Goal: Transaction & Acquisition: Purchase product/service

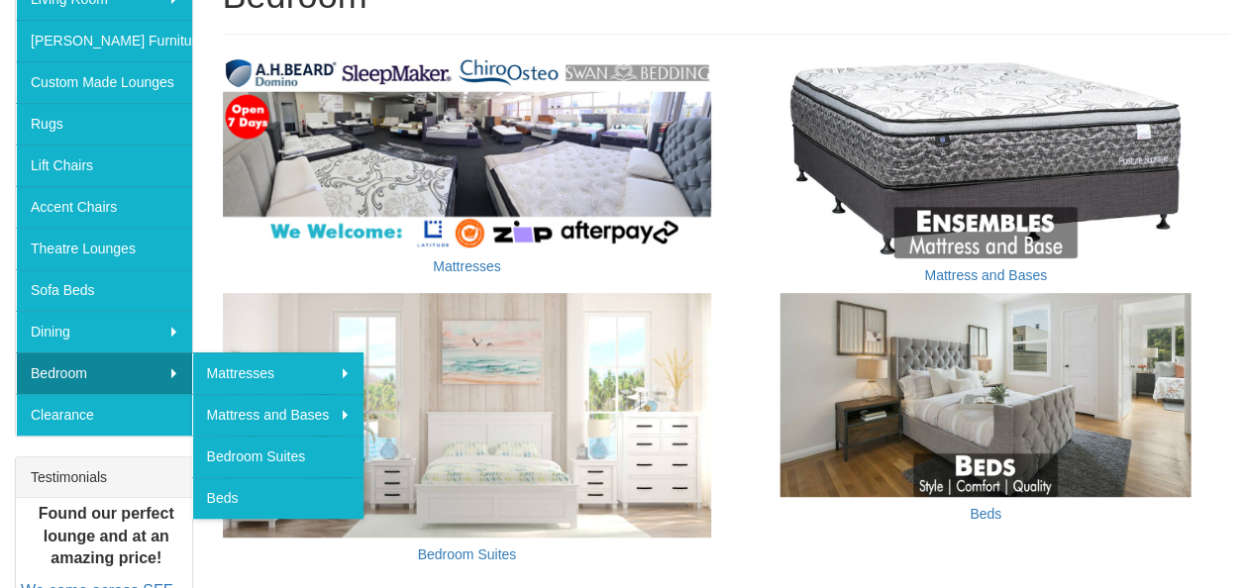
scroll to position [388, 0]
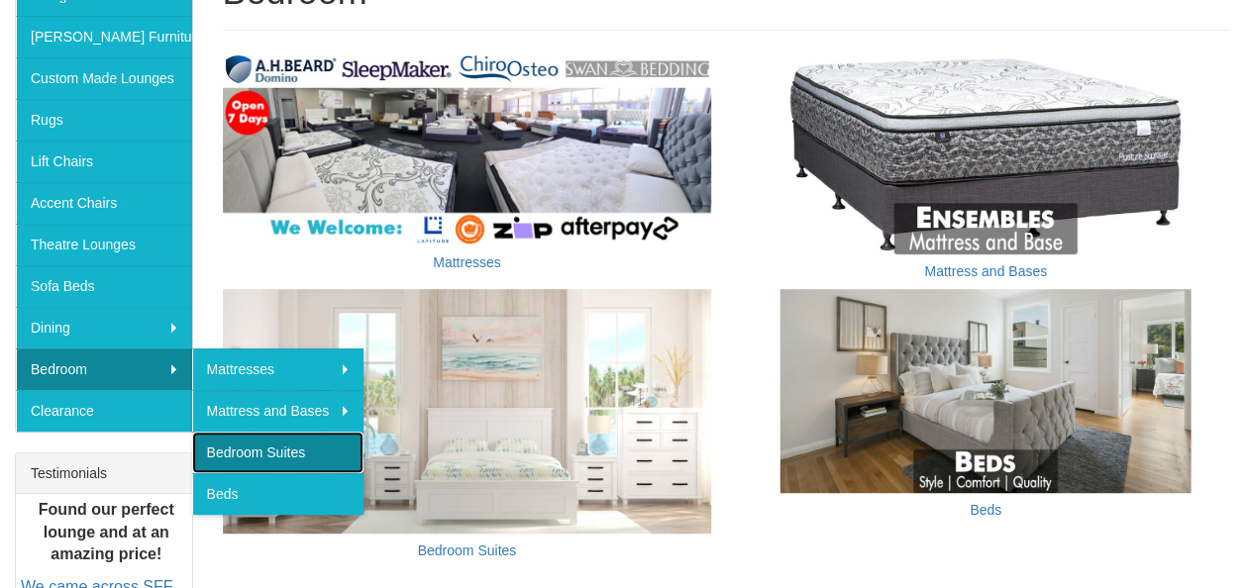
click at [257, 459] on link "Bedroom Suites" at bounding box center [278, 453] width 172 height 42
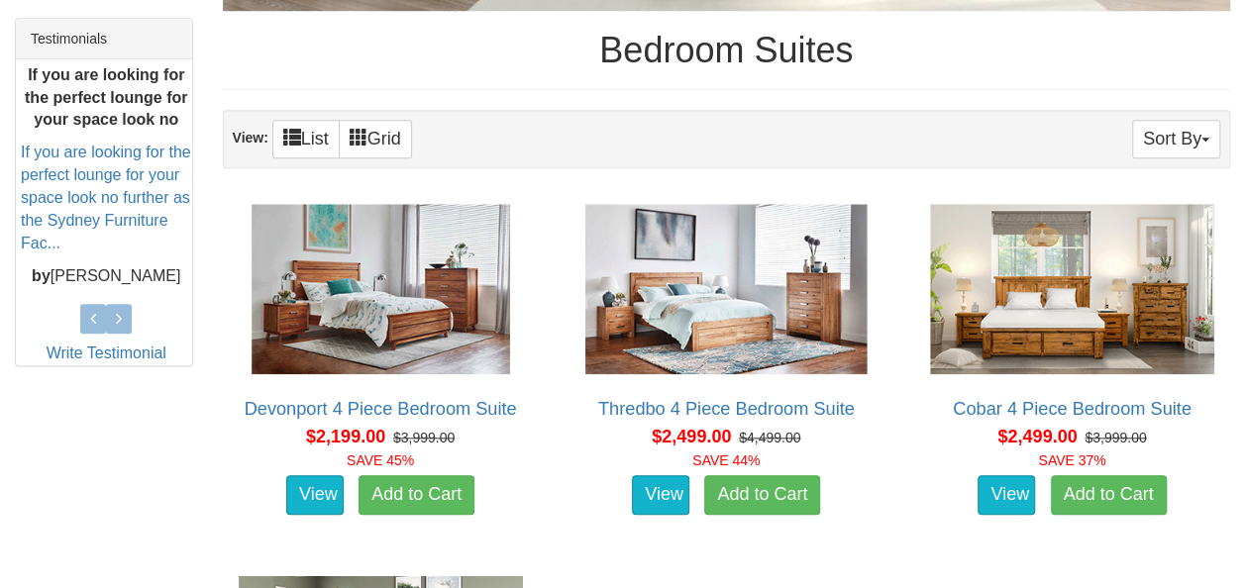
scroll to position [824, 0]
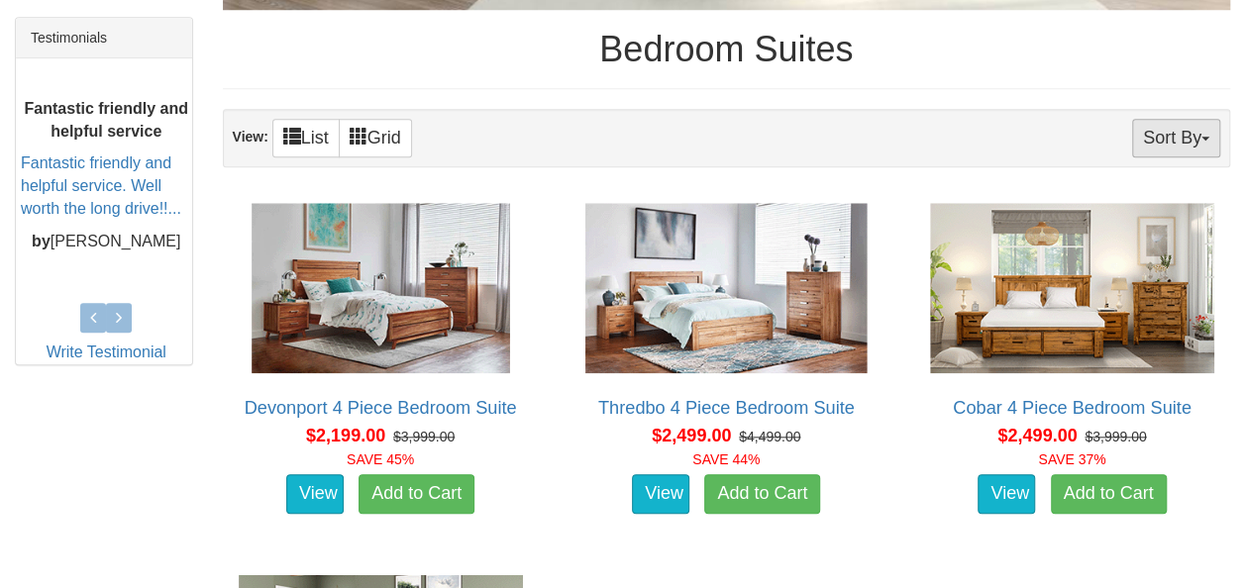
click at [1154, 130] on button "Sort By" at bounding box center [1176, 138] width 88 height 39
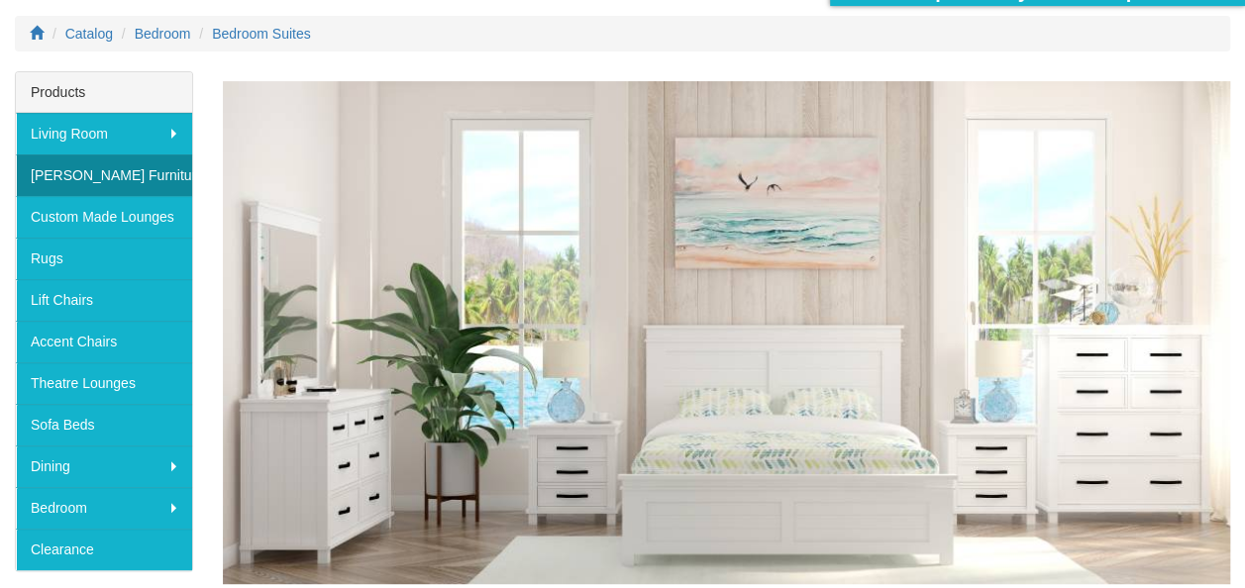
scroll to position [0, 0]
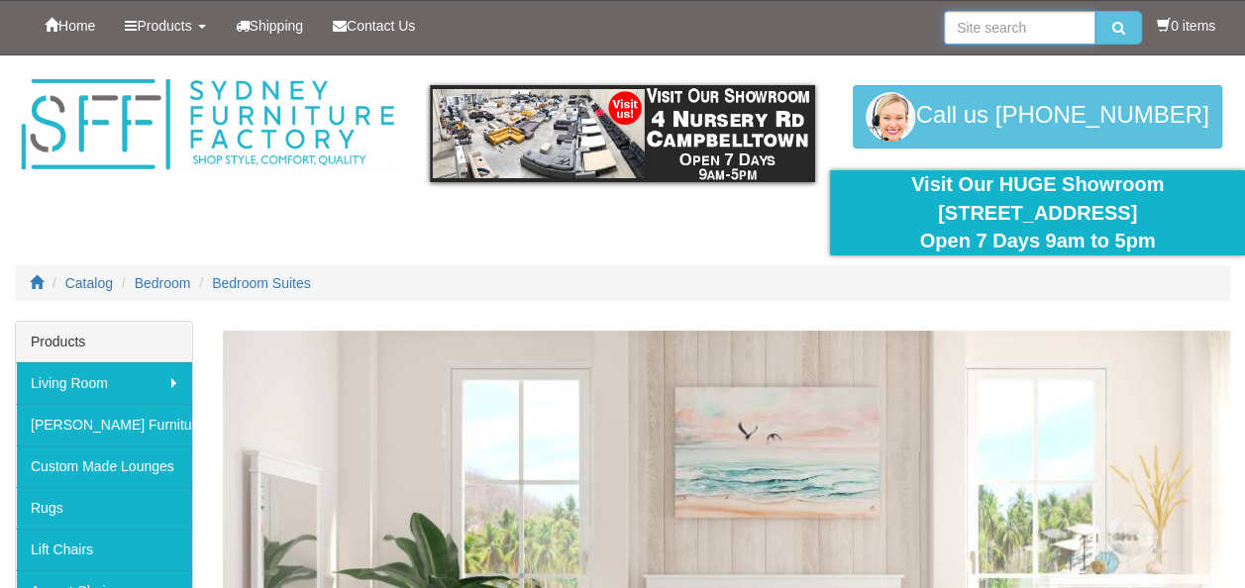
click at [993, 32] on input "search" at bounding box center [1020, 28] width 152 height 34
type input "black dressers"
click at [1121, 22] on button "submit" at bounding box center [1118, 28] width 47 height 34
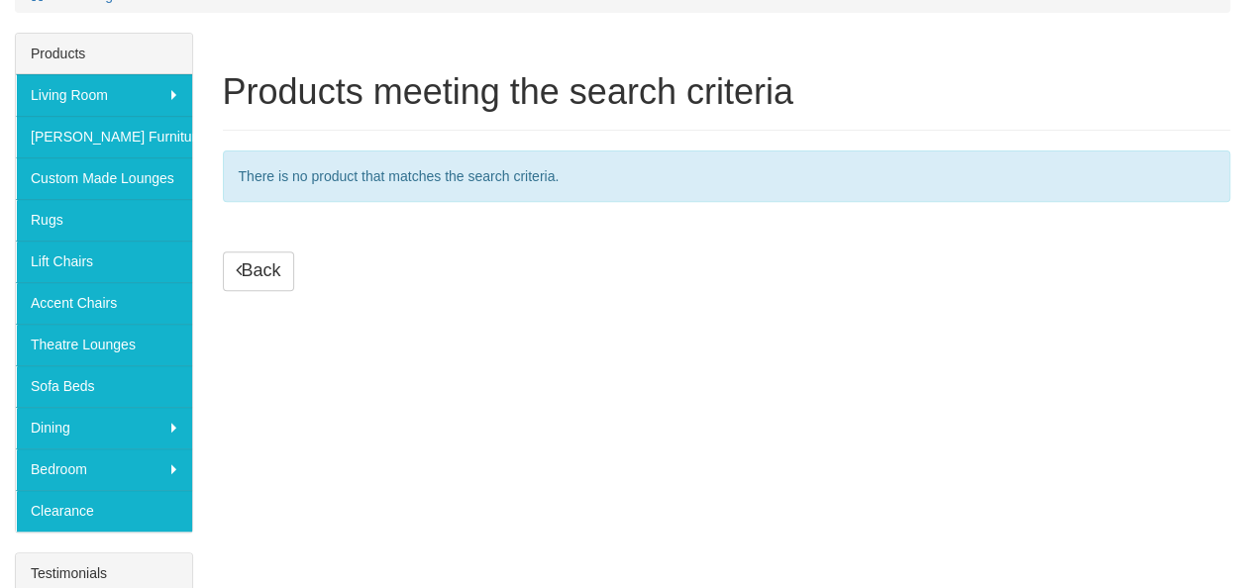
scroll to position [289, 0]
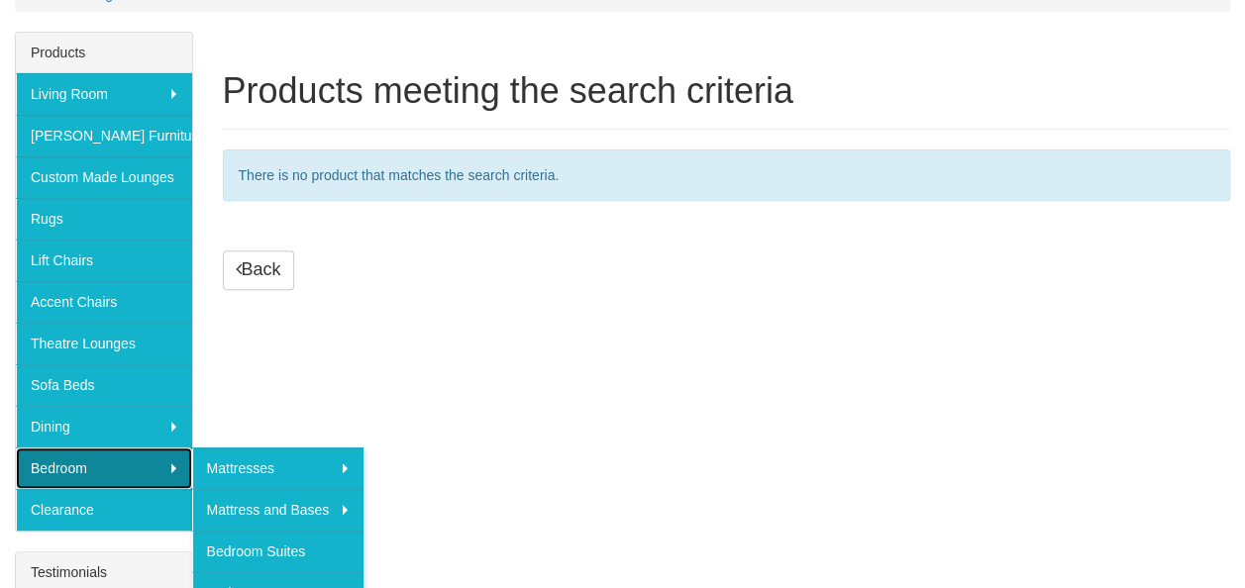
click at [112, 459] on link "Bedroom" at bounding box center [104, 469] width 176 height 42
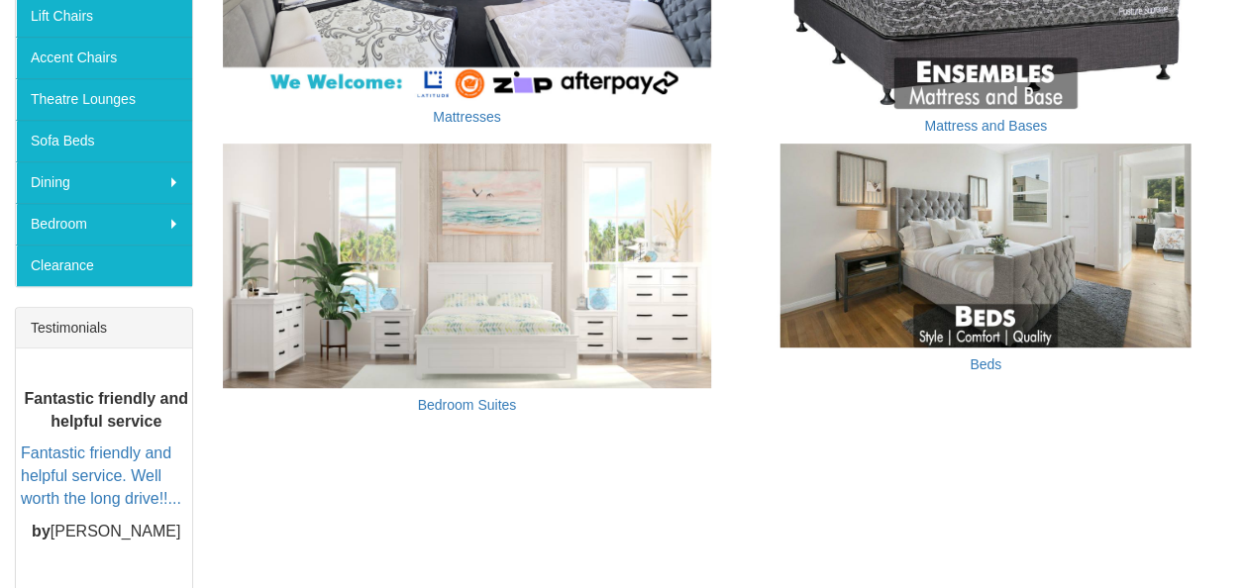
scroll to position [547, 0]
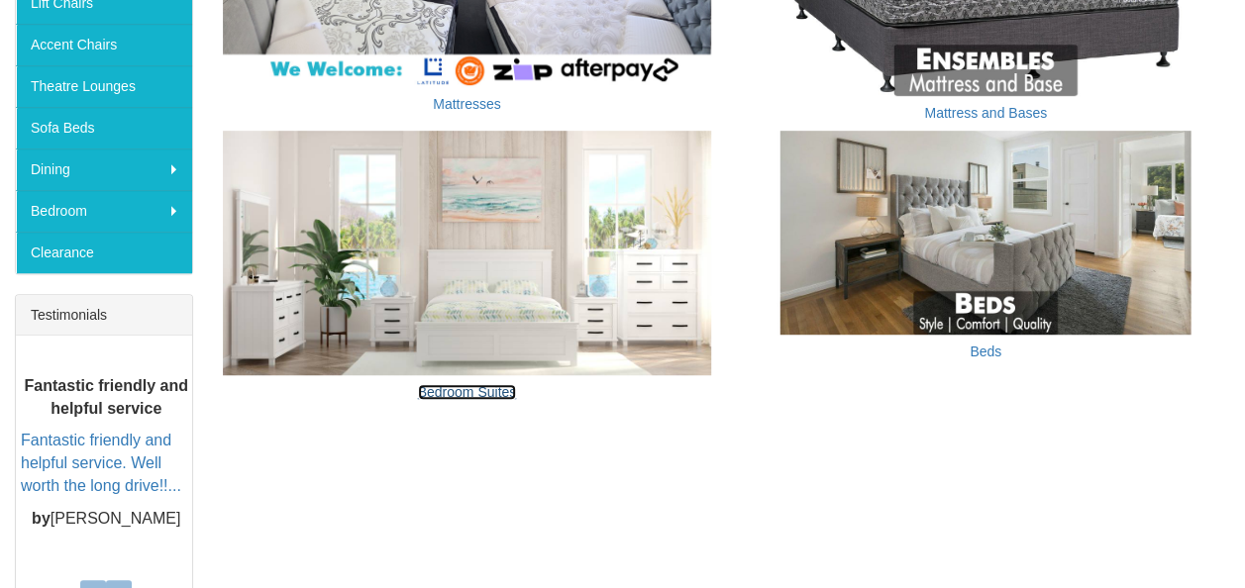
click at [487, 387] on link "Bedroom Suites" at bounding box center [467, 392] width 99 height 16
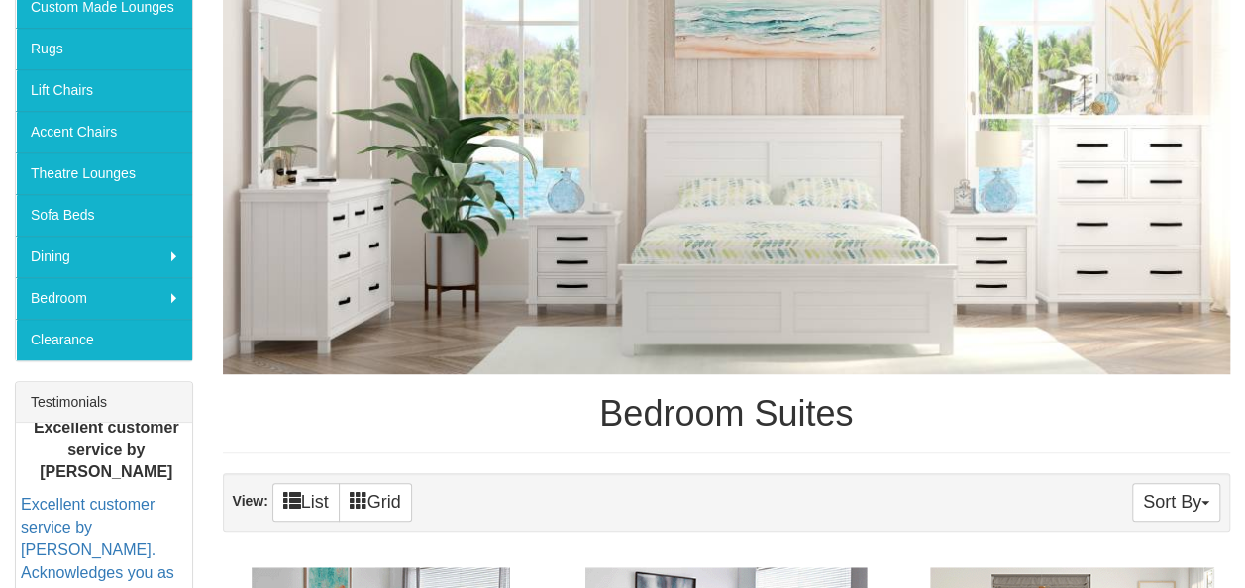
scroll to position [458, 0]
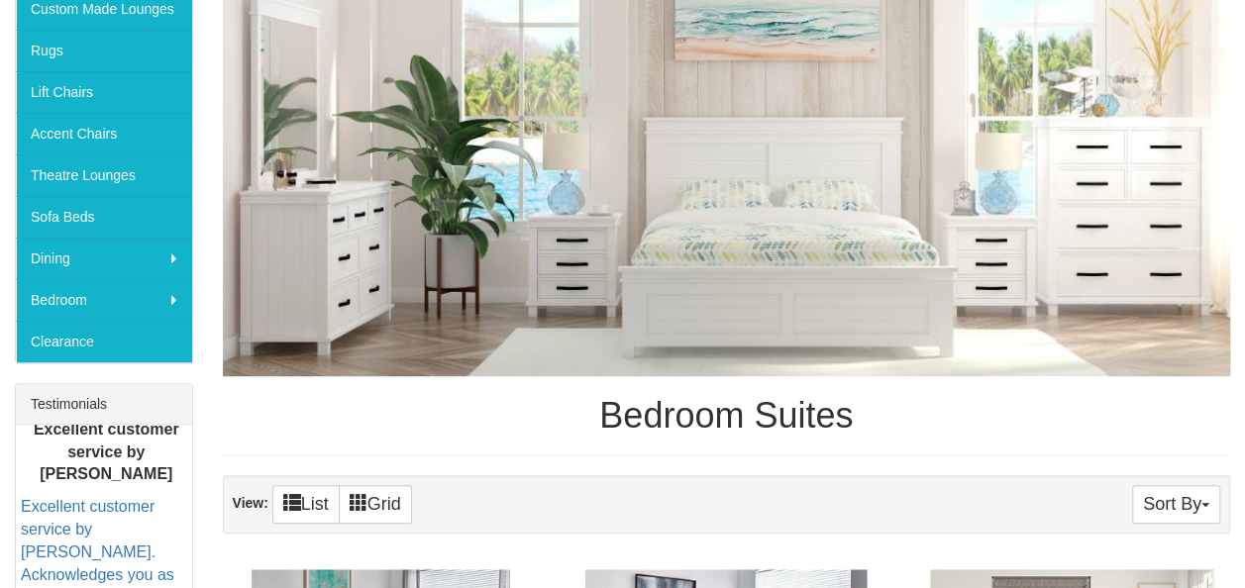
click at [538, 254] on img at bounding box center [727, 125] width 1008 height 504
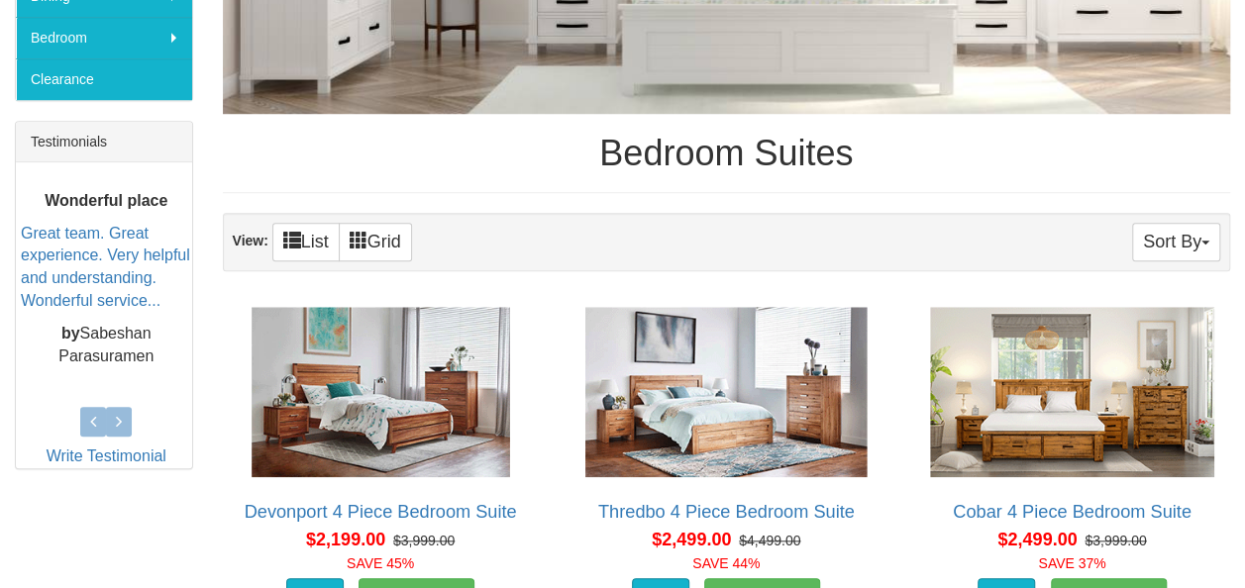
scroll to position [716, 0]
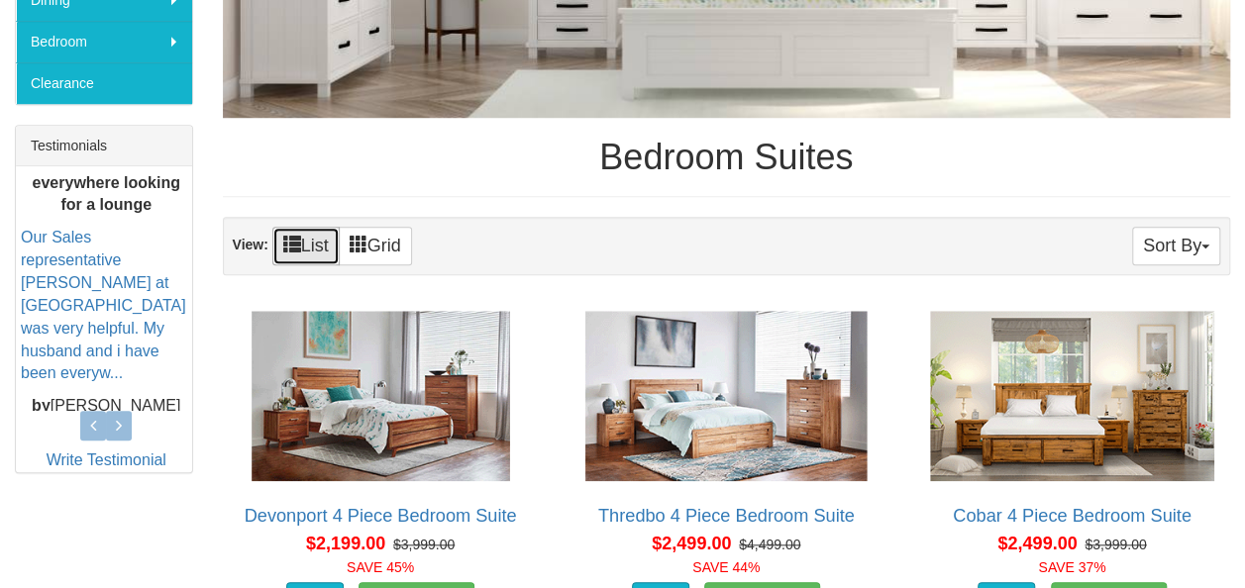
click at [321, 241] on link "List" at bounding box center [305, 246] width 67 height 39
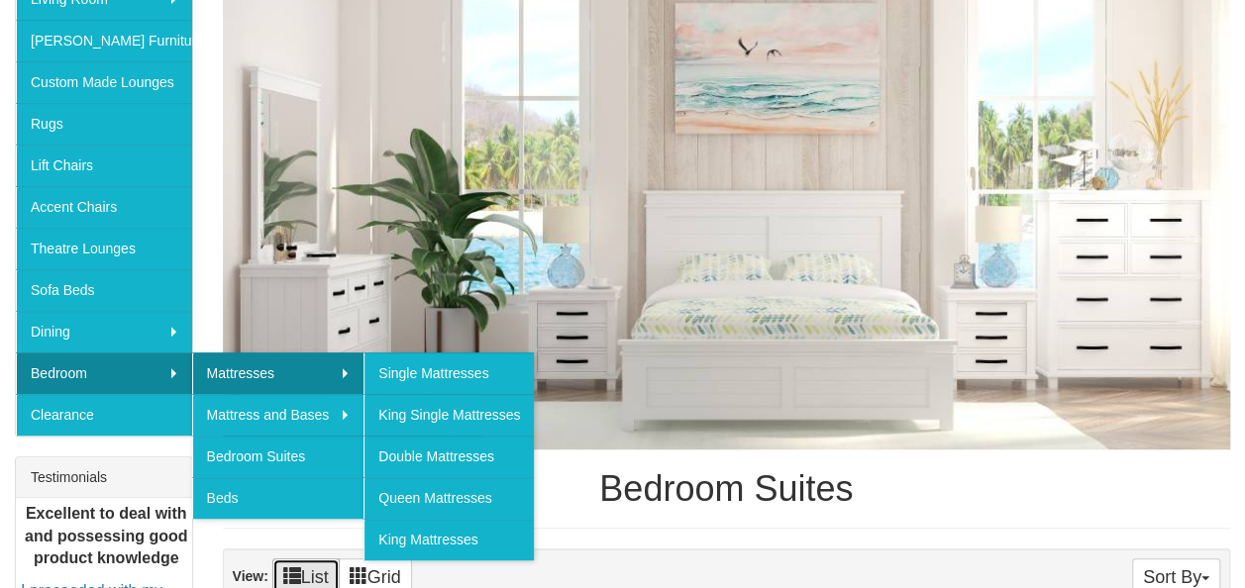
scroll to position [390, 0]
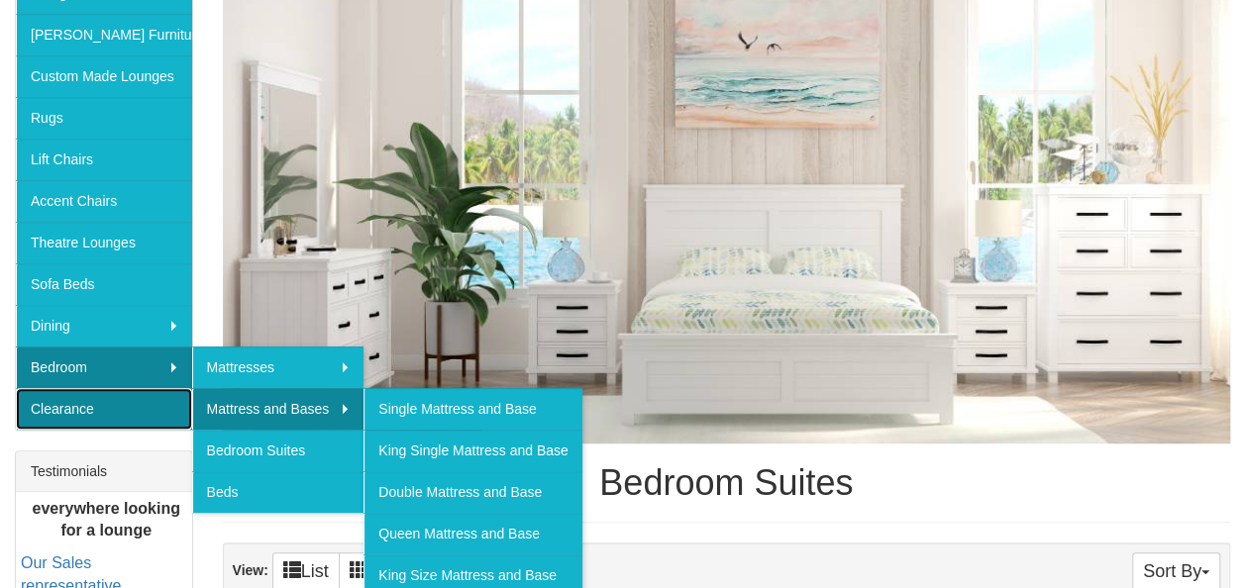
click at [72, 396] on link "Clearance" at bounding box center [104, 409] width 176 height 42
